Goal: Check status: Check status

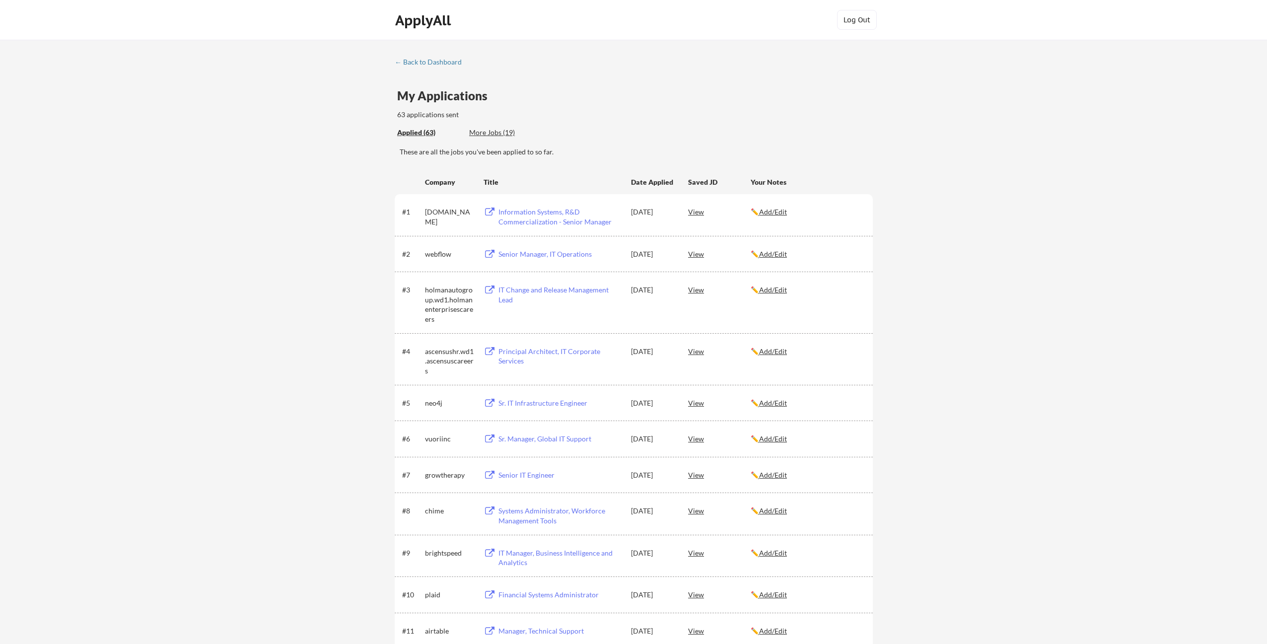
click at [596, 99] on div "My Applications 63 applications sent" at bounding box center [635, 105] width 476 height 30
click at [713, 134] on div "Applied (63) More Jobs (19)" at bounding box center [635, 133] width 476 height 20
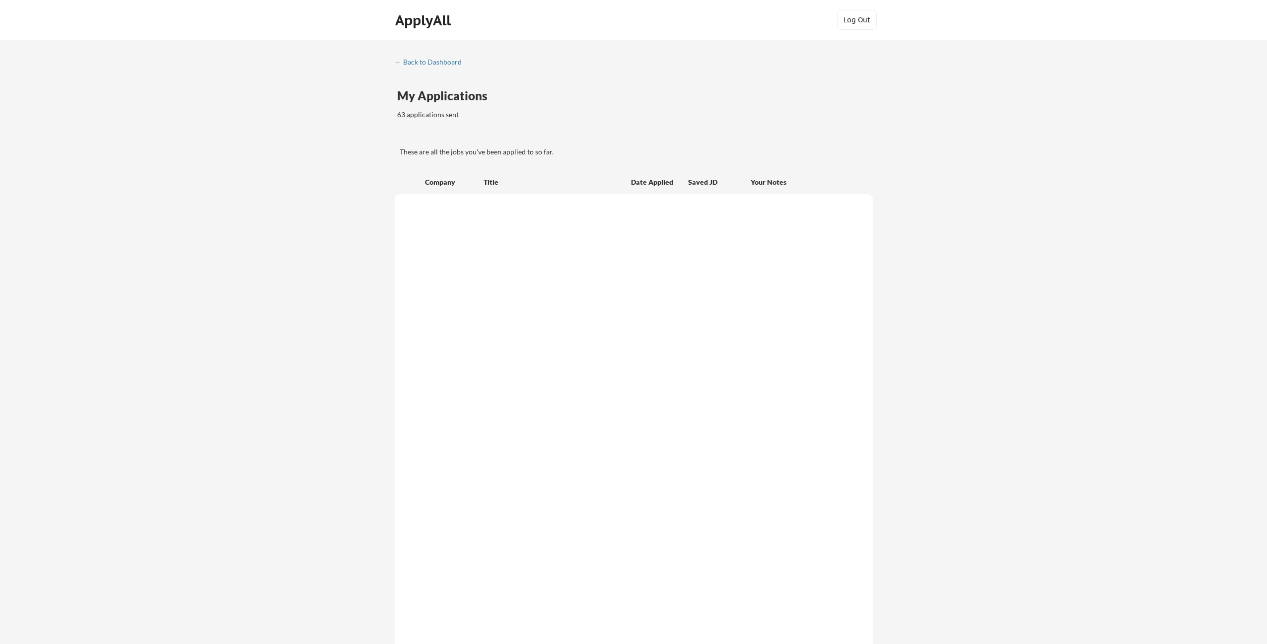
click at [860, 109] on div "My Applications 63 applications sent" at bounding box center [635, 105] width 476 height 30
